Goal: Ask a question

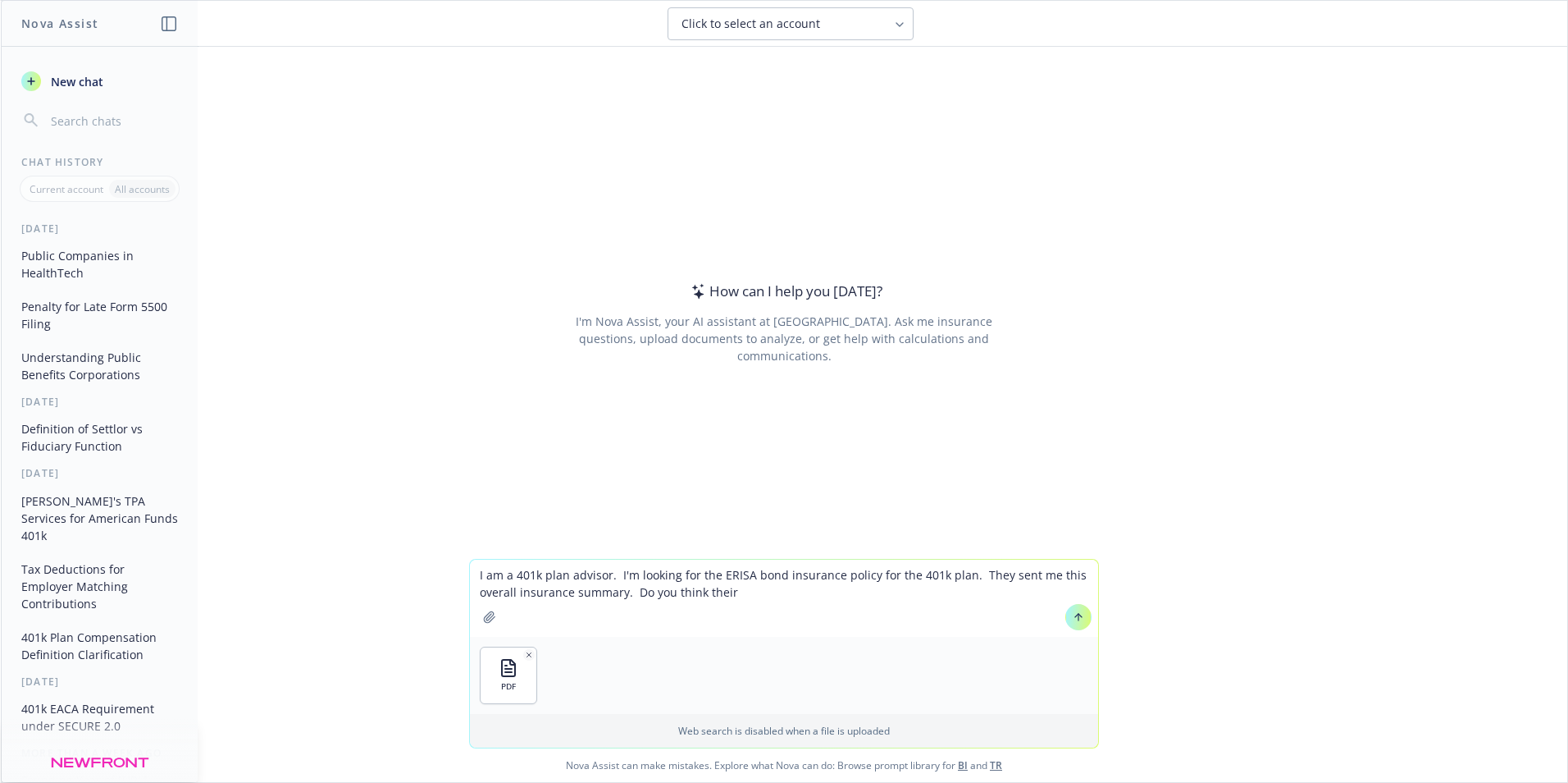
click at [71, 83] on span "New chat" at bounding box center [75, 82] width 55 height 18
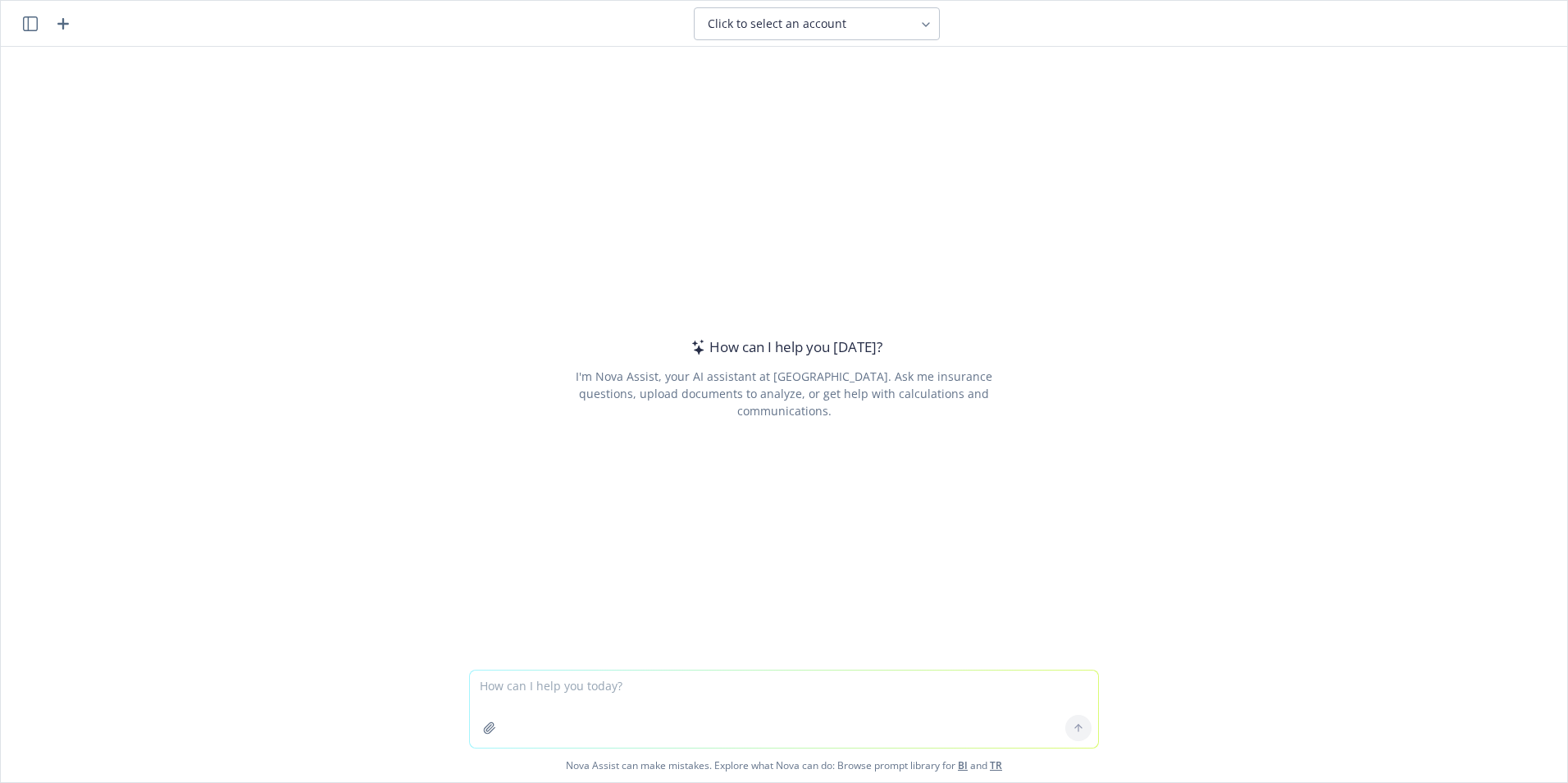
click at [525, 684] on textarea at bounding box center [784, 709] width 629 height 77
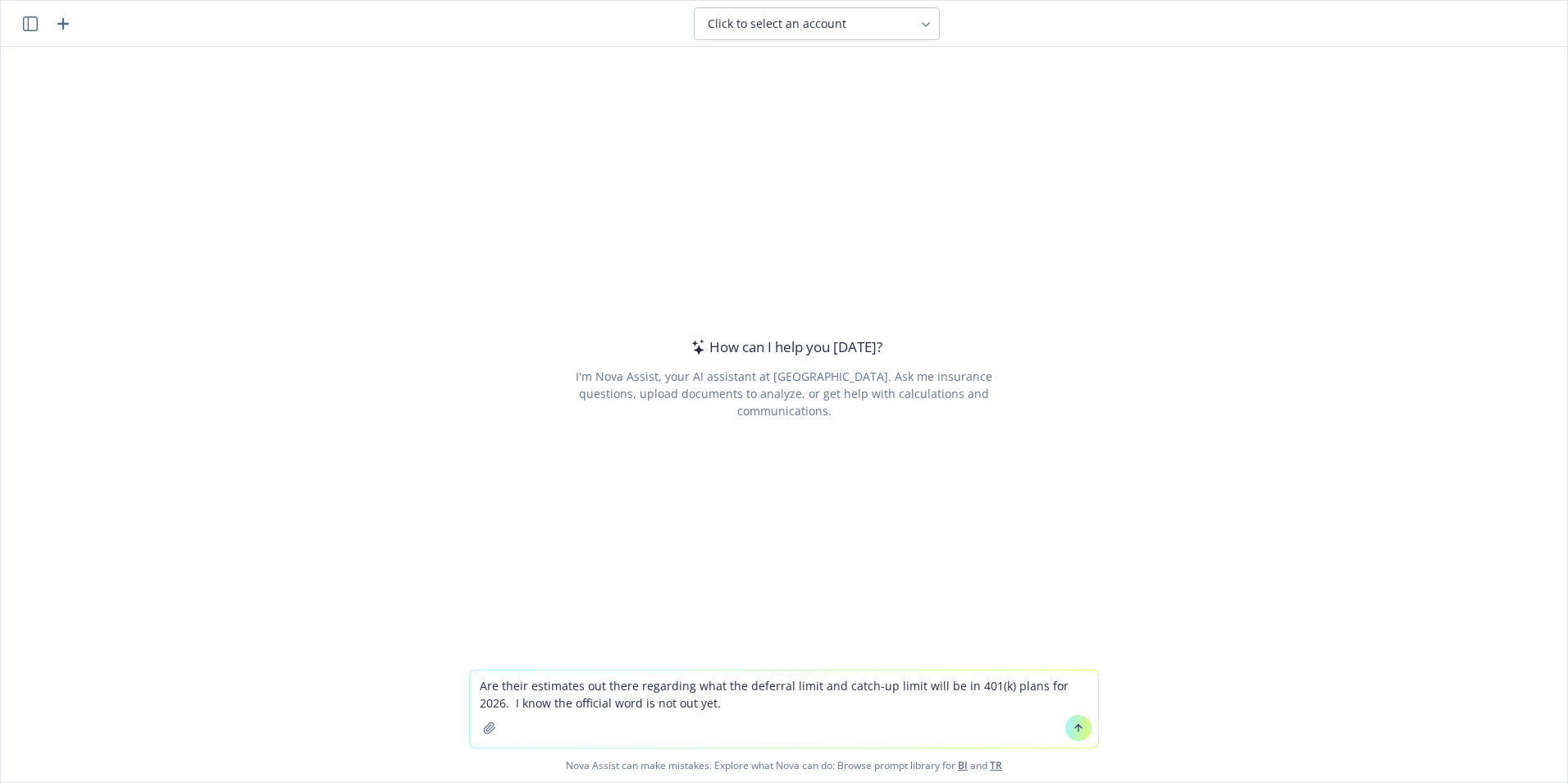
click at [1071, 686] on textarea "Are their estimates out there regarding what the deferral limit and catch-up li…" at bounding box center [784, 709] width 629 height 77
type textarea "Are their estimates out there regarding what the deferral limit and catch-up li…"
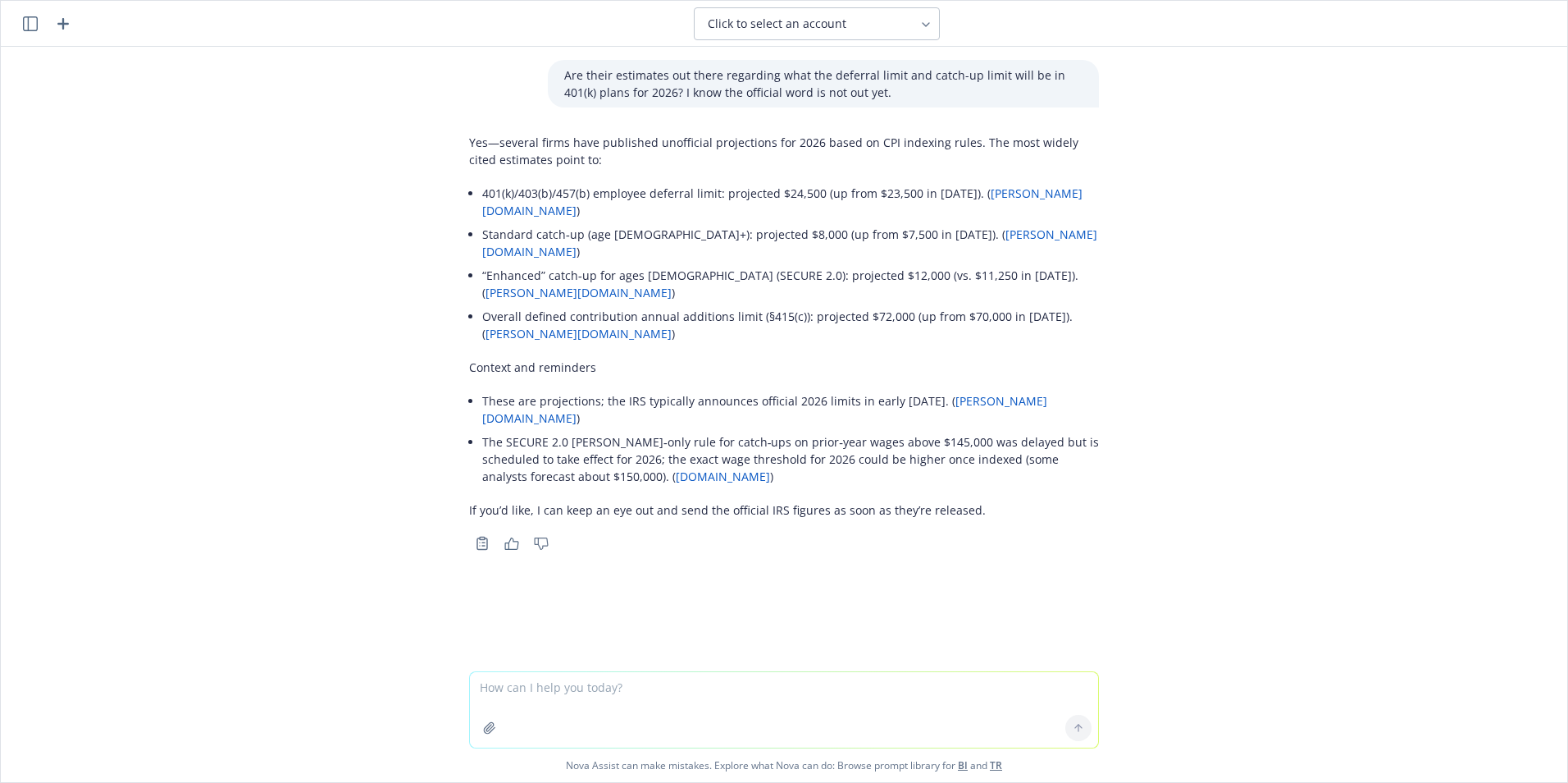
click at [990, 194] on link "[PERSON_NAME][DOMAIN_NAME]" at bounding box center [783, 202] width 601 height 33
